Goal: Transaction & Acquisition: Subscribe to service/newsletter

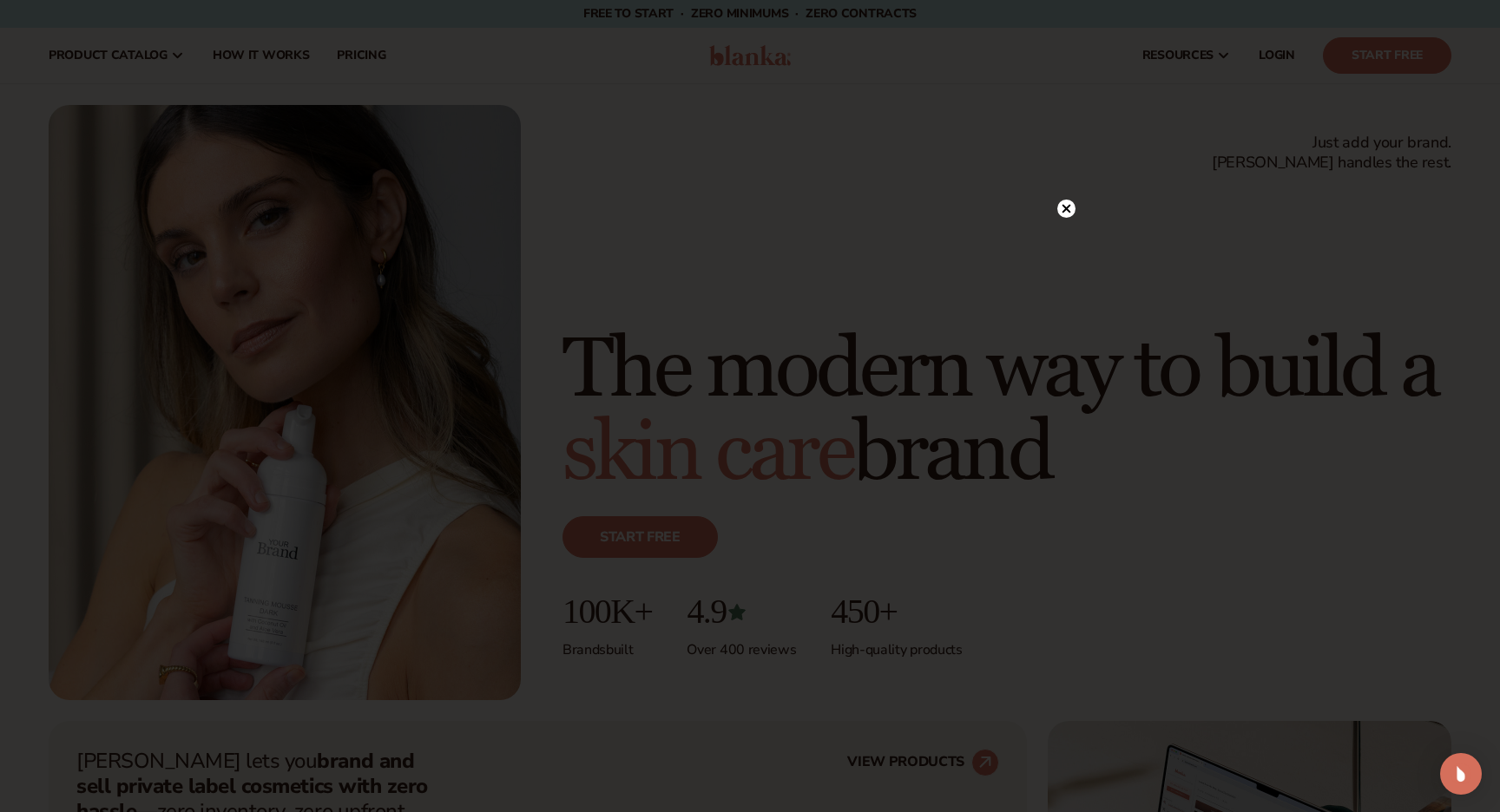
click at [1069, 205] on icon at bounding box center [1067, 209] width 9 height 9
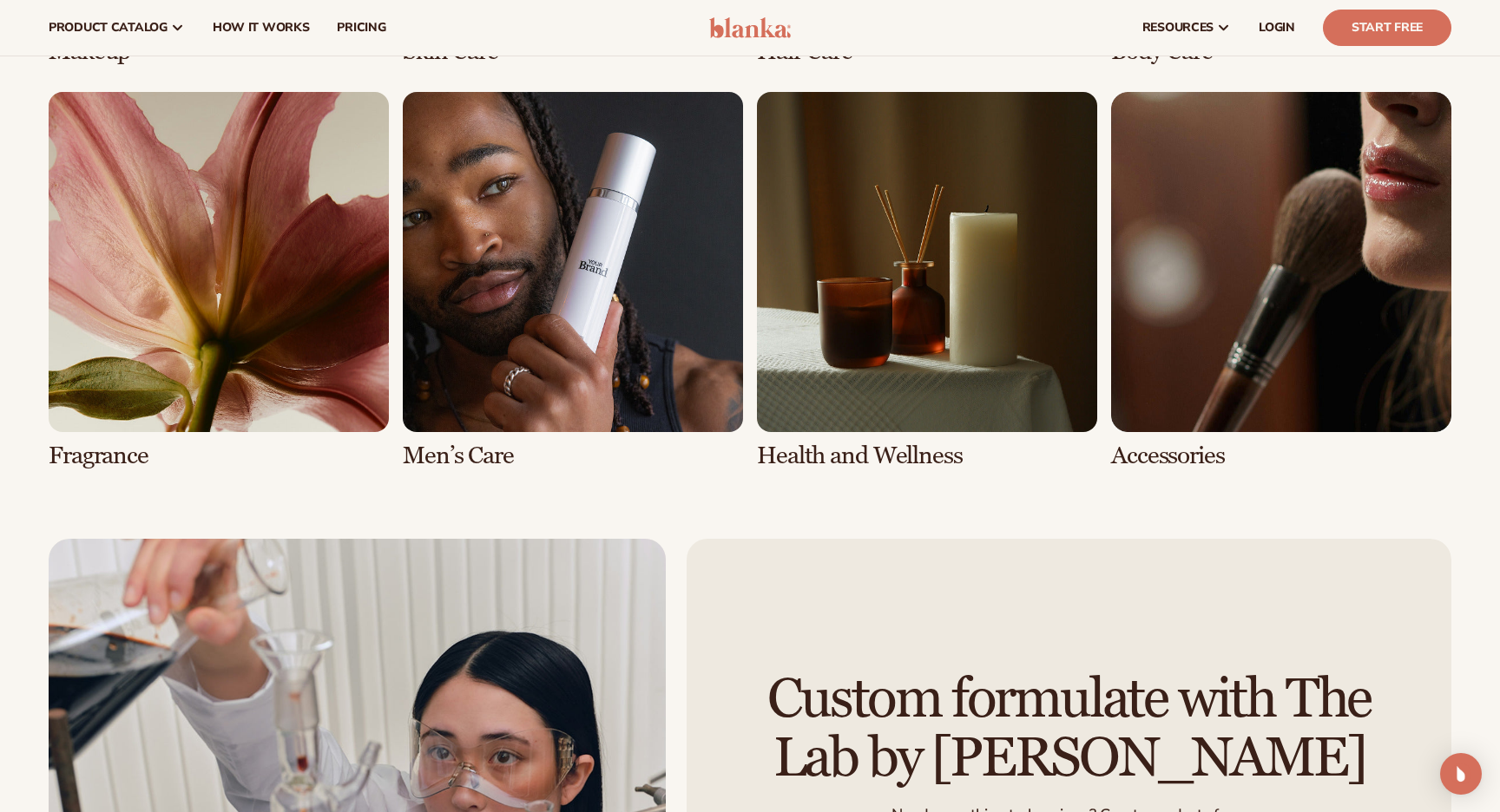
scroll to position [3842, 0]
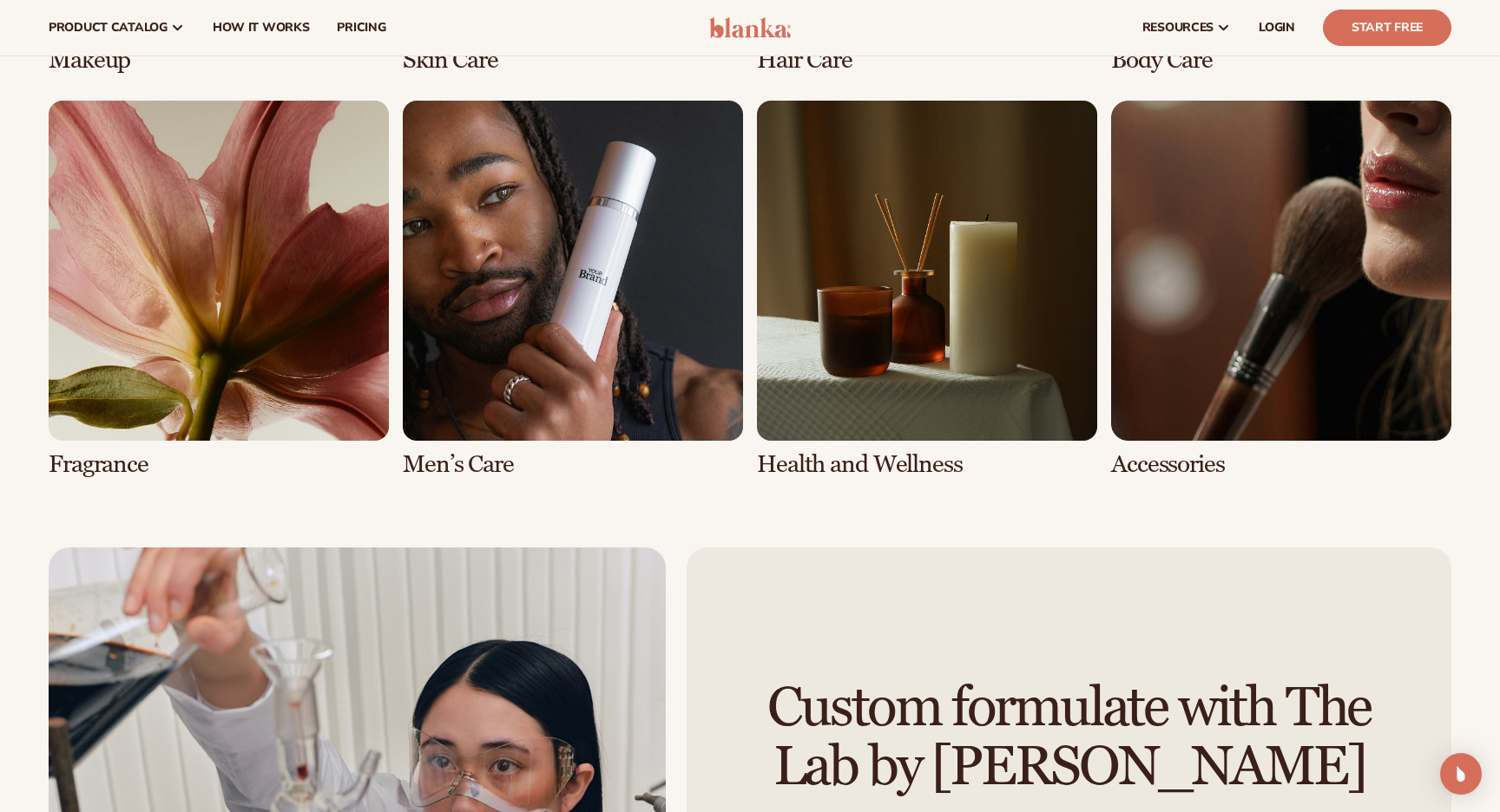
click at [857, 460] on link "7 / 8" at bounding box center [926, 289] width 340 height 377
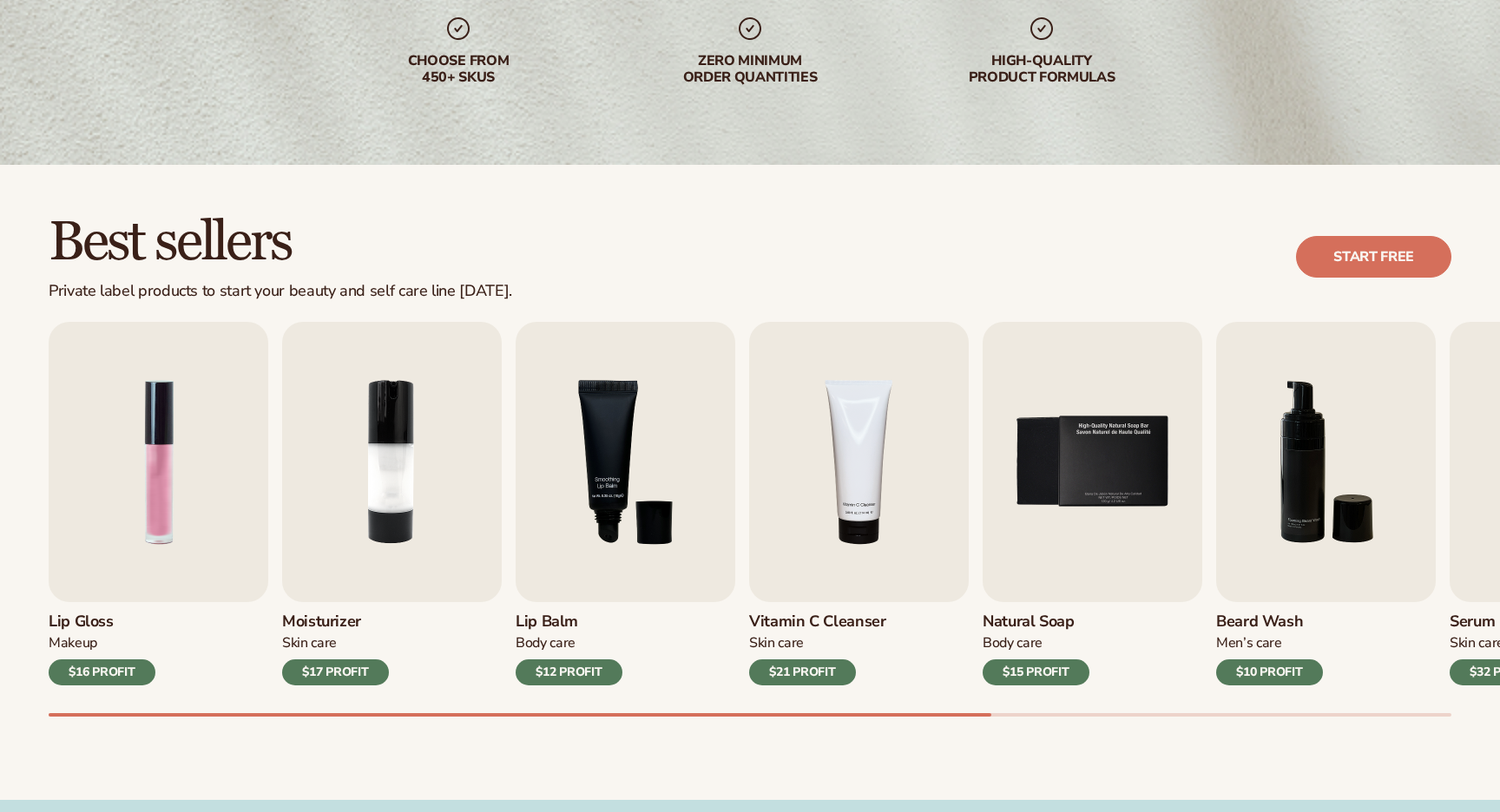
scroll to position [384, 0]
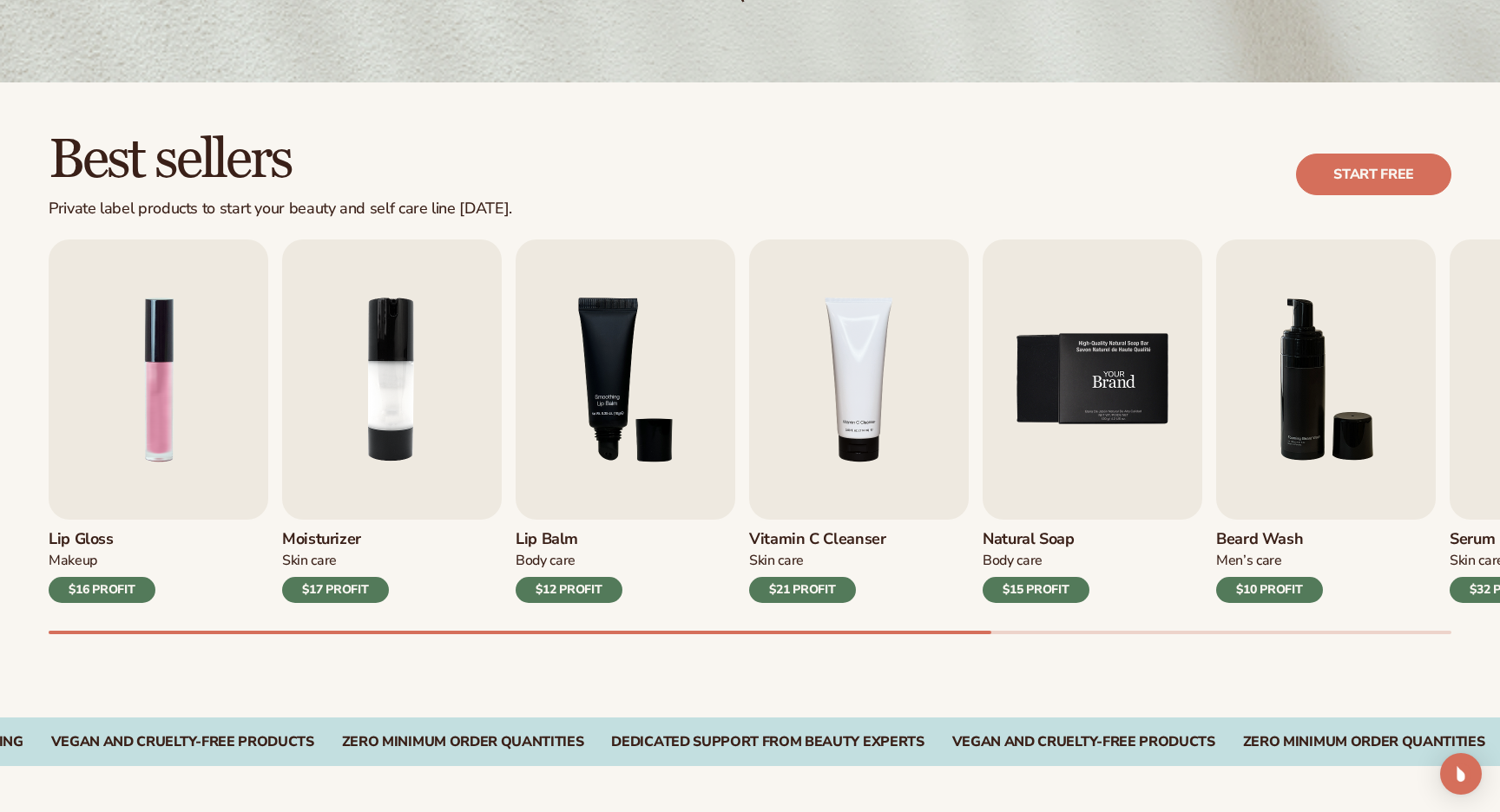
click at [1085, 473] on img "5 / 9" at bounding box center [1092, 379] width 220 height 280
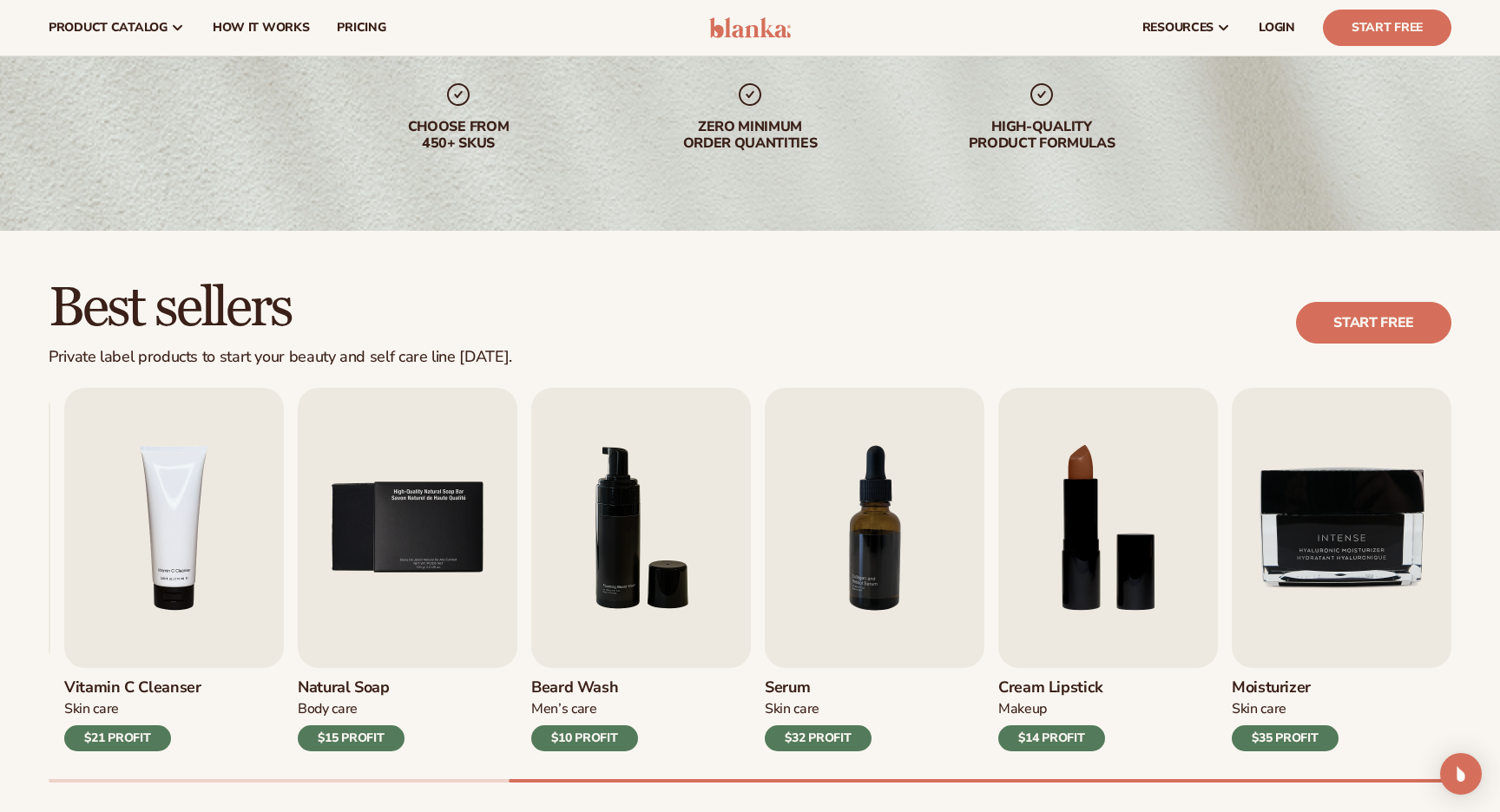
scroll to position [222, 0]
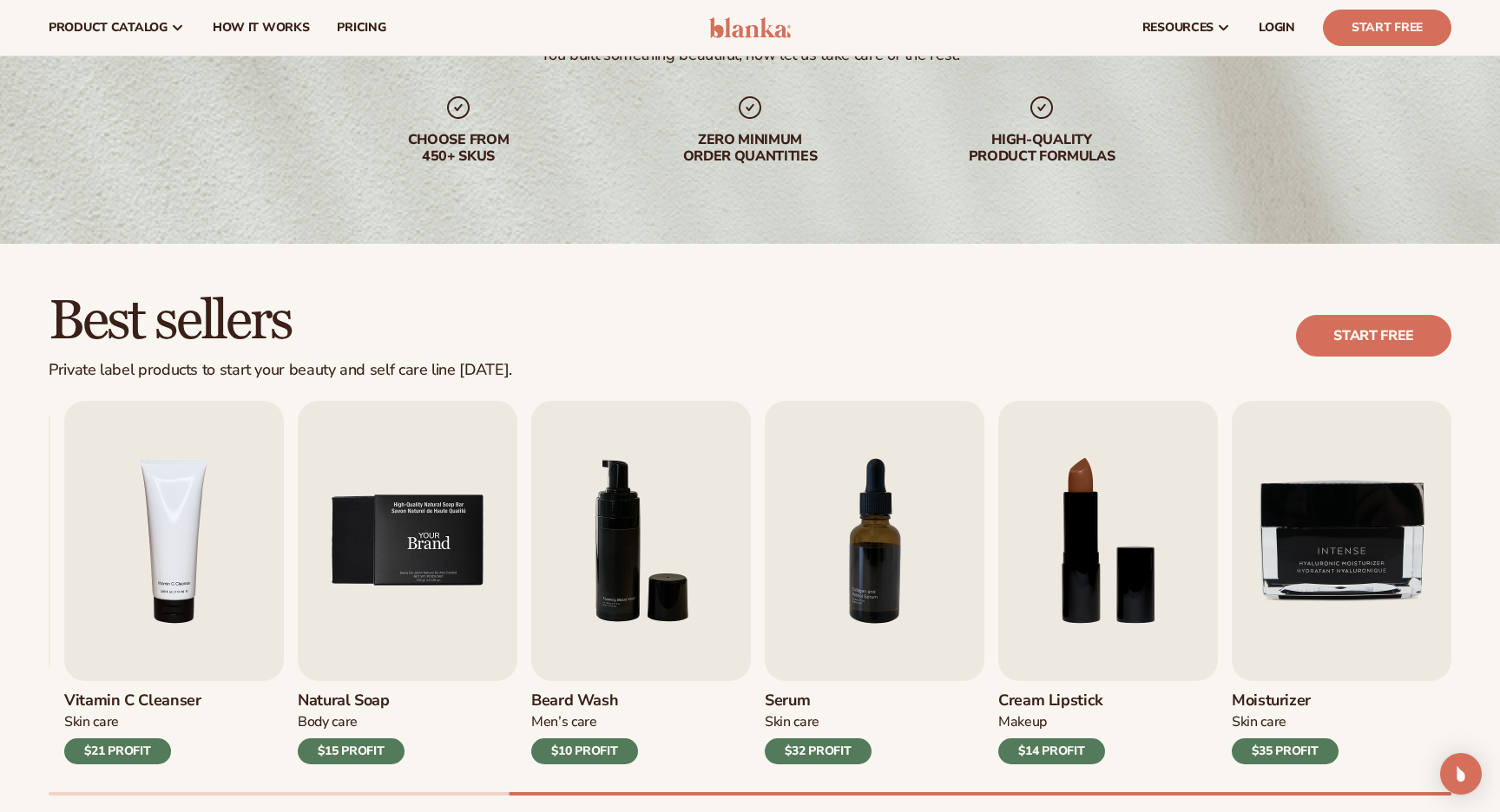
click at [445, 542] on img "5 / 9" at bounding box center [408, 540] width 220 height 280
click at [355, 748] on div "$15 PROFIT" at bounding box center [351, 751] width 107 height 26
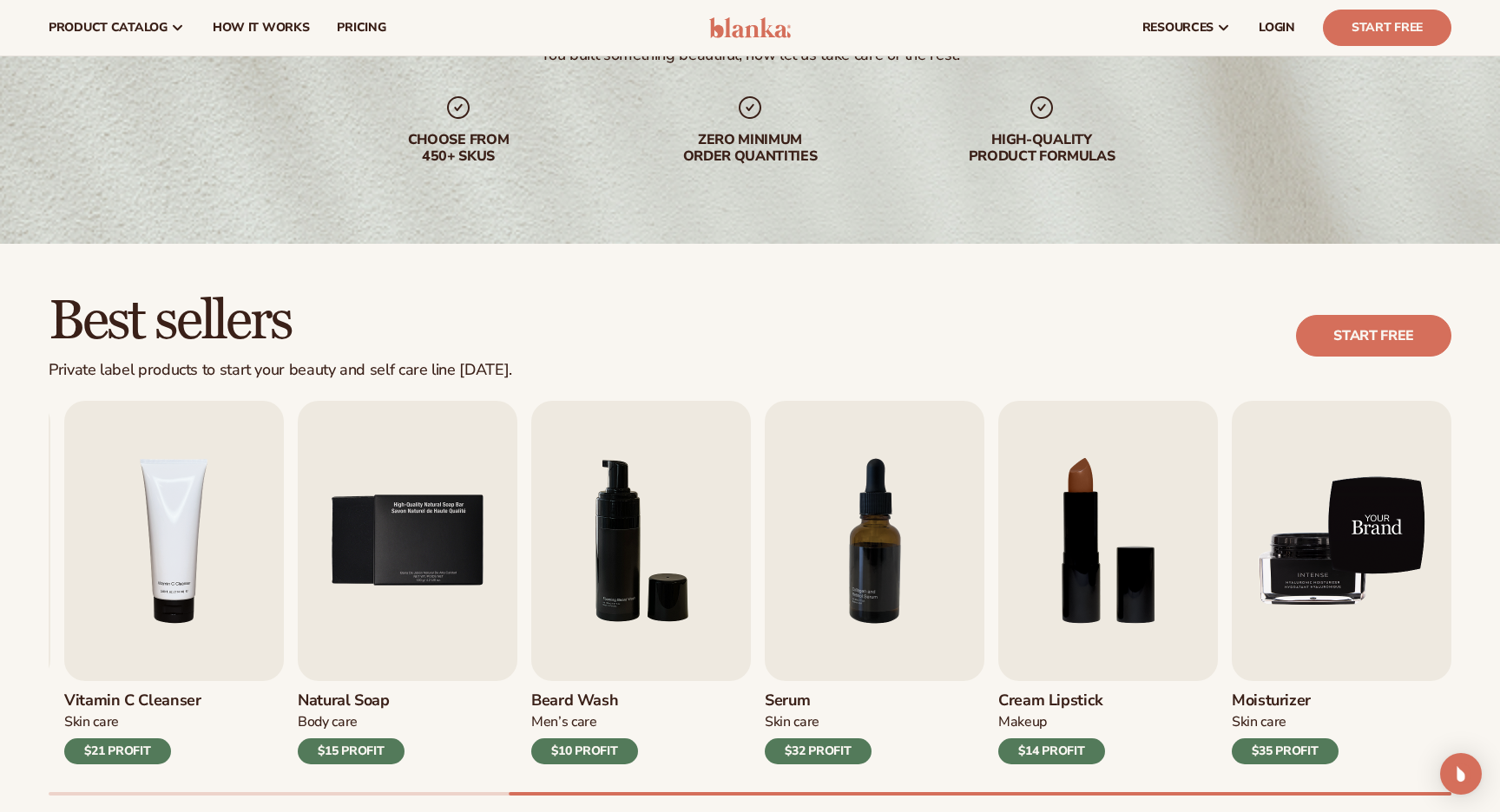
click at [1325, 527] on img "9 / 9" at bounding box center [1341, 540] width 220 height 280
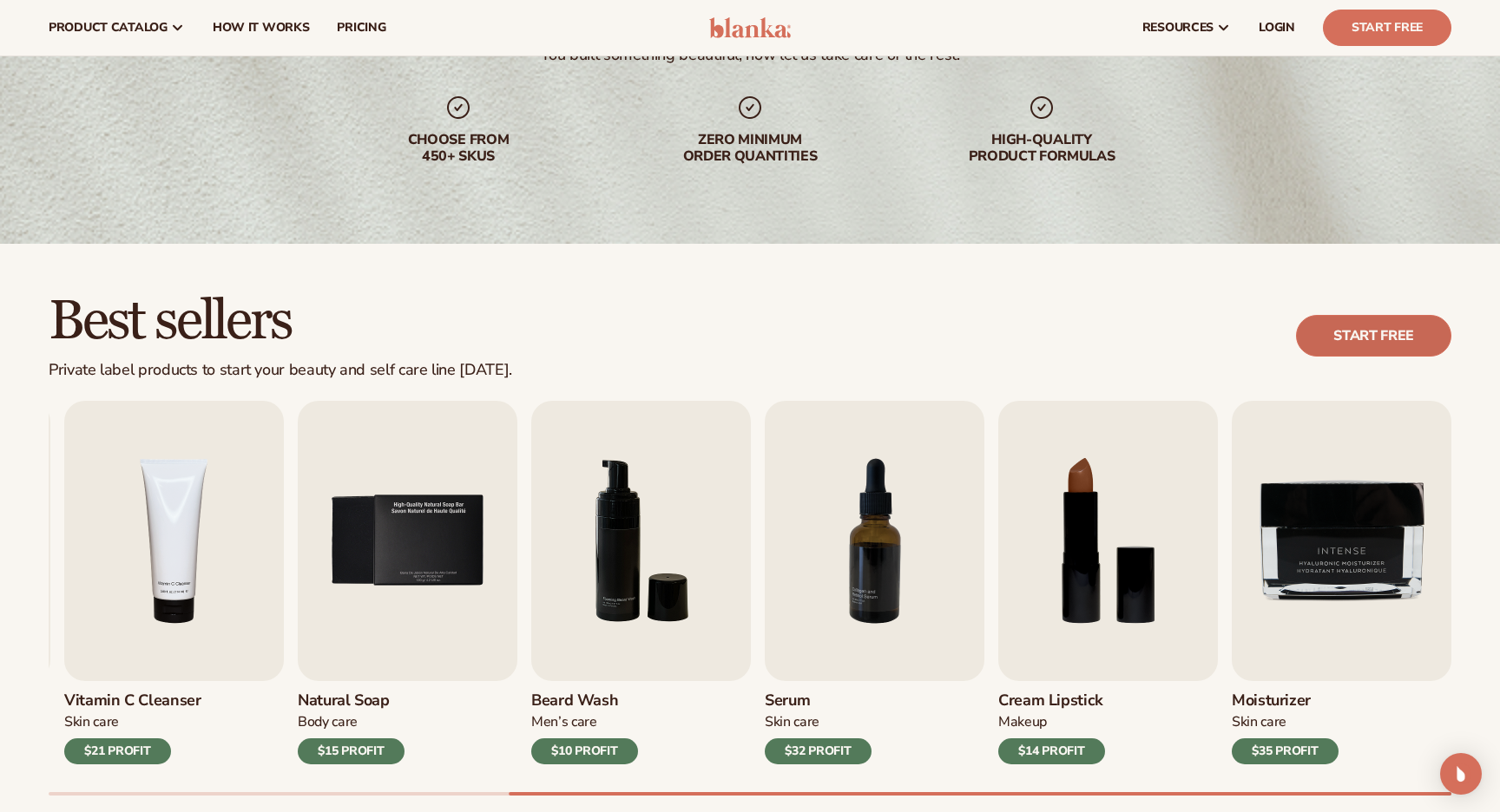
click at [1345, 325] on link "Start free" at bounding box center [1373, 336] width 155 height 42
